Goal: Check status

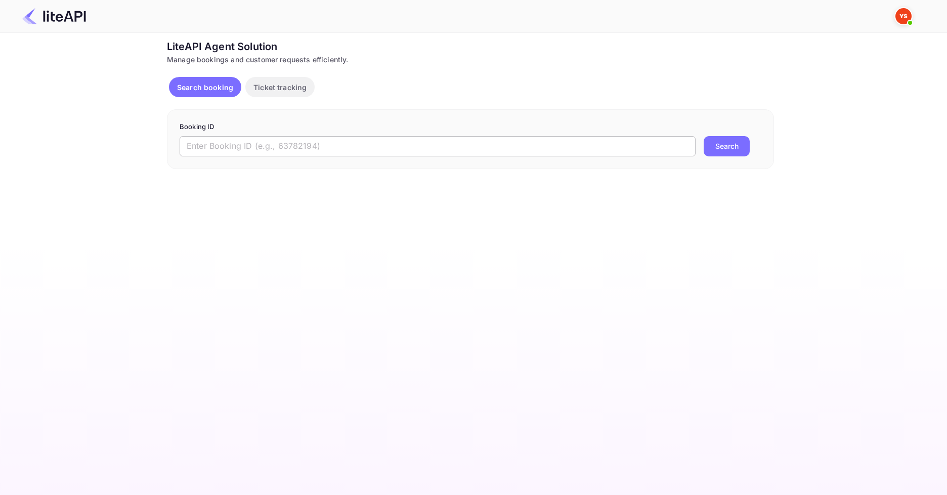
click at [255, 141] on input "text" at bounding box center [438, 146] width 516 height 20
paste input "8819922"
type input "8819922"
click at [716, 149] on button "Search" at bounding box center [726, 146] width 46 height 20
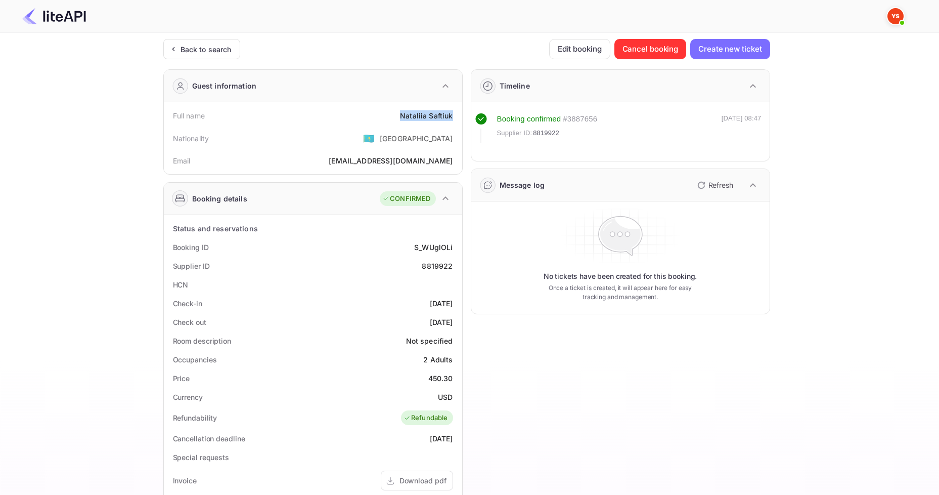
drag, startPoint x: 387, startPoint y: 118, endPoint x: 453, endPoint y: 115, distance: 65.8
click at [453, 115] on div "Full name [PERSON_NAME]" at bounding box center [313, 115] width 290 height 19
copy div "[PERSON_NAME]"
drag, startPoint x: 426, startPoint y: 375, endPoint x: 455, endPoint y: 374, distance: 29.3
click at [456, 374] on div "Price 450.30" at bounding box center [313, 378] width 290 height 19
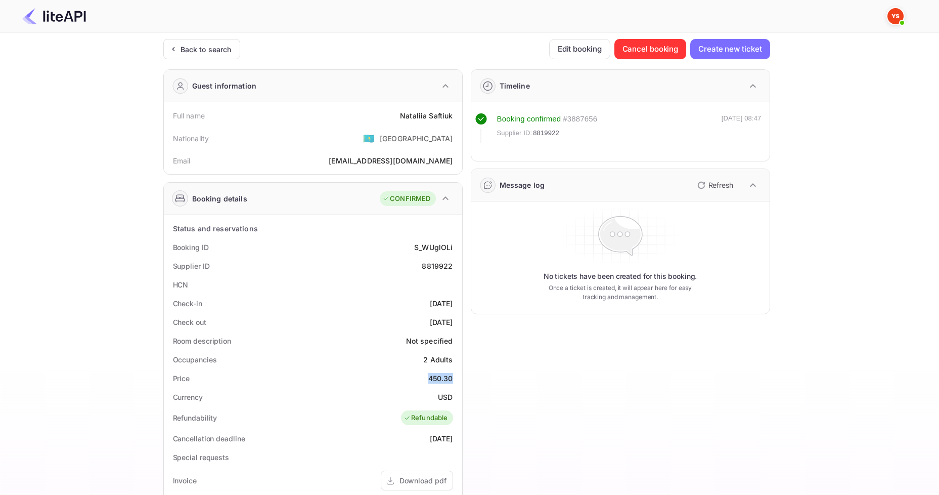
copy div "450.30"
click at [528, 235] on div "No tickets have been created for this booking. Once a ticket is created, it wil…" at bounding box center [620, 257] width 290 height 104
